Goal: Task Accomplishment & Management: Use online tool/utility

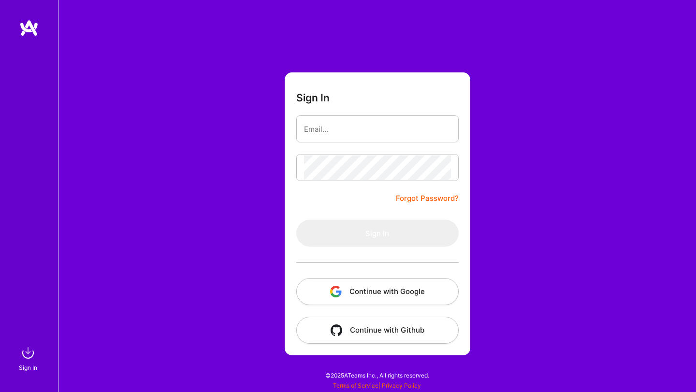
click at [355, 298] on button "Continue with Google" at bounding box center [377, 291] width 162 height 27
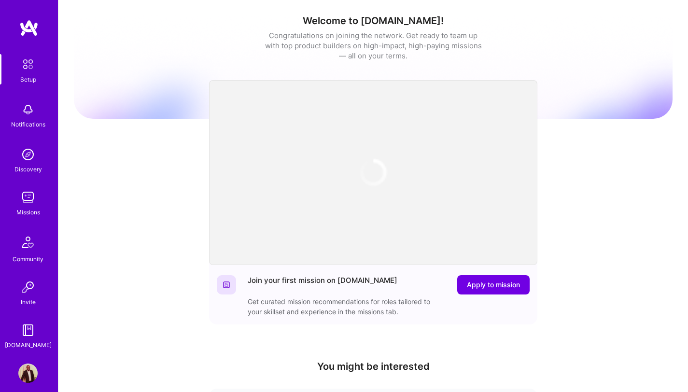
click at [18, 198] on img at bounding box center [27, 197] width 19 height 19
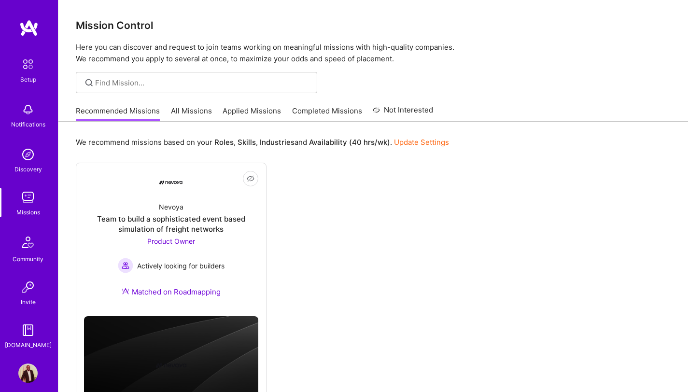
click at [186, 111] on link "All Missions" at bounding box center [191, 114] width 41 height 16
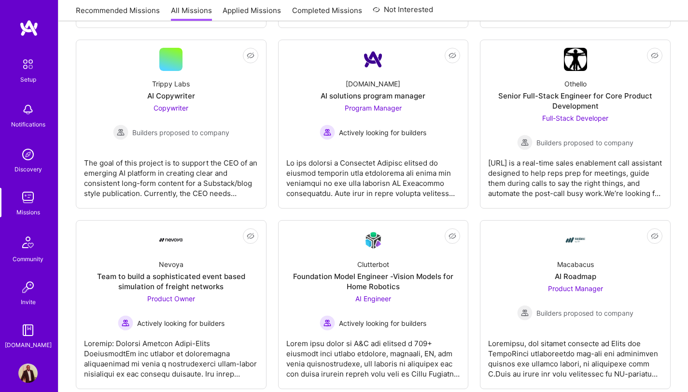
scroll to position [655, 0]
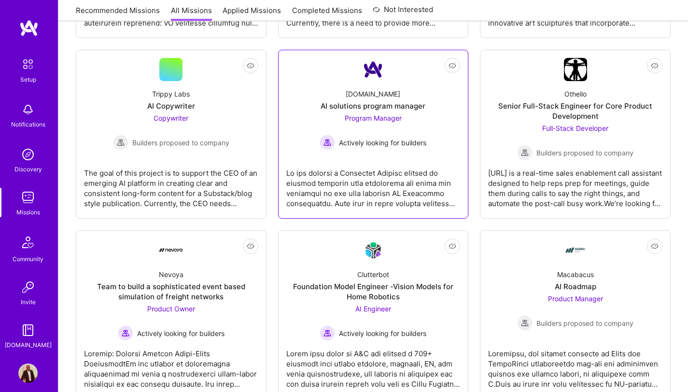
click at [328, 183] on div at bounding box center [373, 184] width 174 height 48
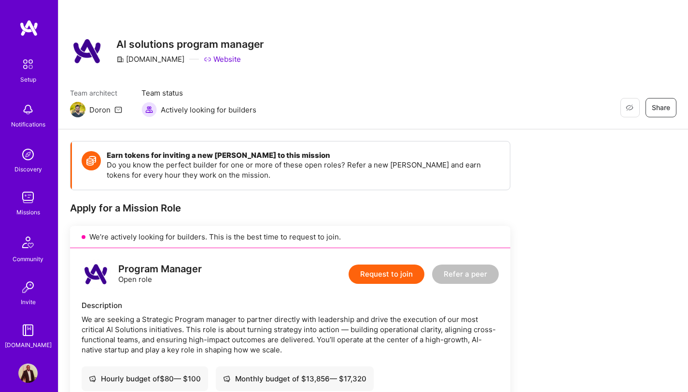
scroll to position [135, 0]
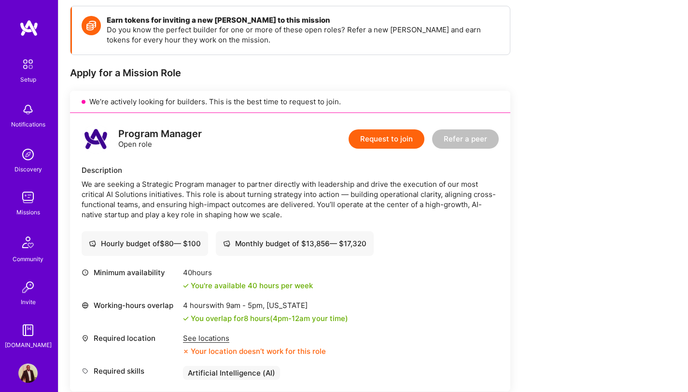
click at [216, 338] on div "See locations" at bounding box center [254, 338] width 143 height 10
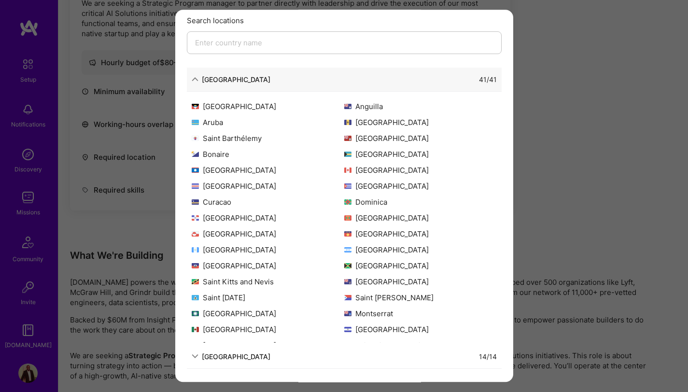
scroll to position [217, 0]
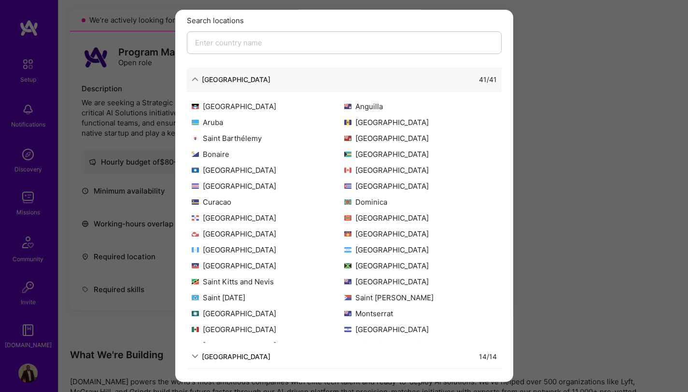
click at [543, 74] on div "Allowed Locations The locations that client marked as required will show up her…" at bounding box center [344, 196] width 688 height 392
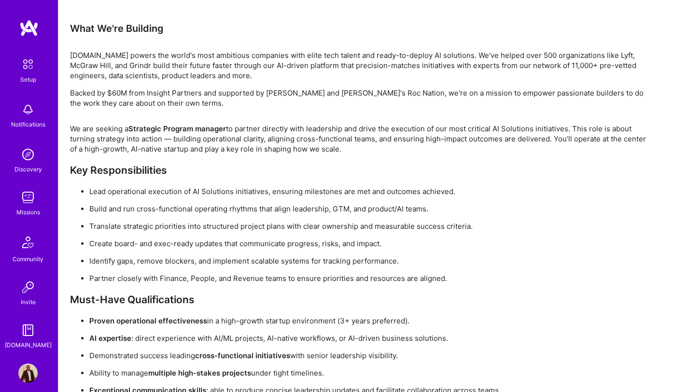
scroll to position [0, 0]
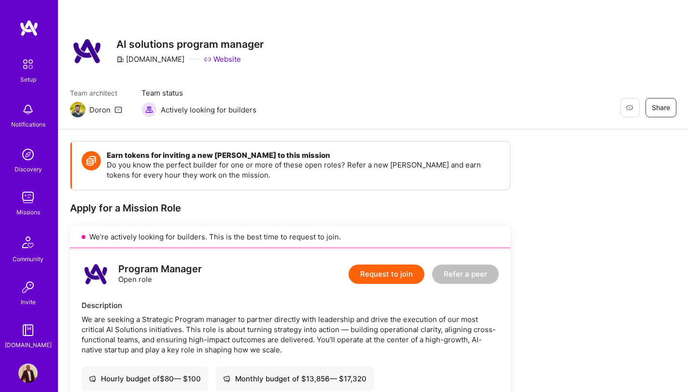
click at [19, 205] on img at bounding box center [27, 197] width 19 height 19
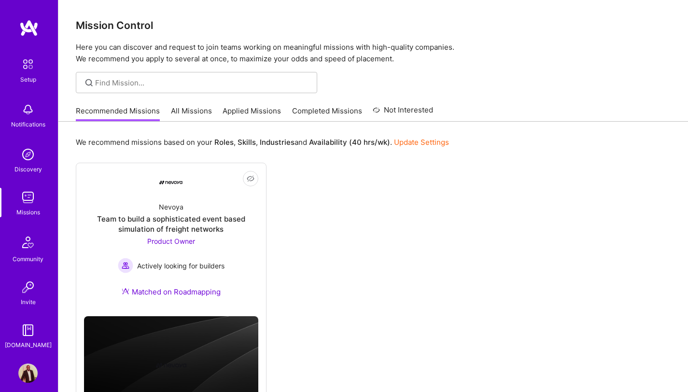
click at [189, 114] on link "All Missions" at bounding box center [191, 114] width 41 height 16
